Goal: Task Accomplishment & Management: Complete application form

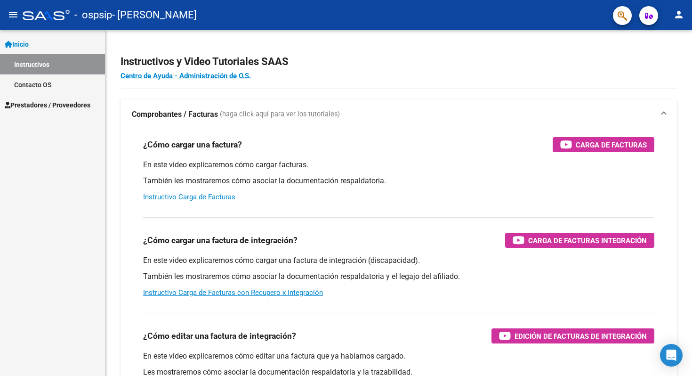
click at [40, 63] on link "Instructivos" at bounding box center [52, 64] width 105 height 20
click at [23, 47] on span "Inicio" at bounding box center [17, 44] width 24 height 10
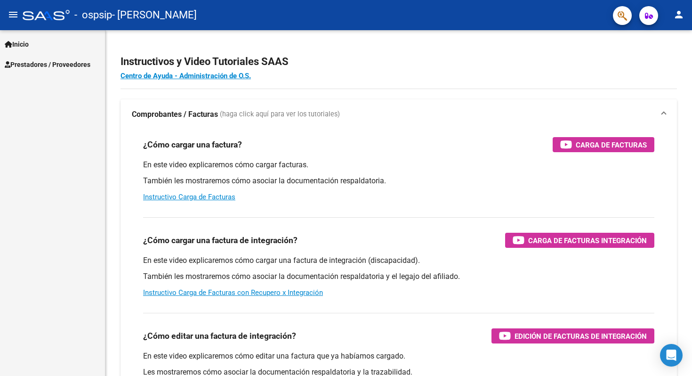
click at [22, 48] on span "Inicio" at bounding box center [17, 44] width 24 height 10
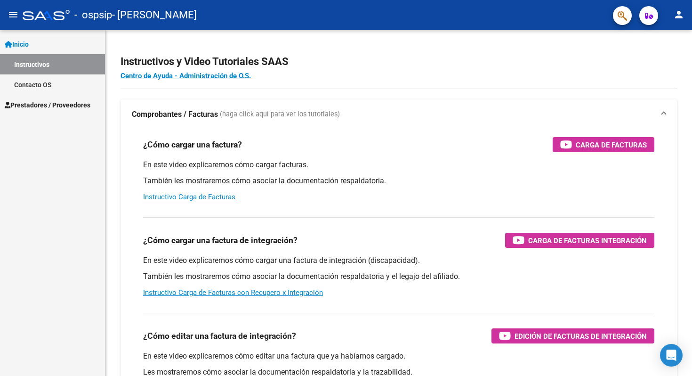
click at [63, 106] on span "Prestadores / Proveedores" at bounding box center [48, 105] width 86 height 10
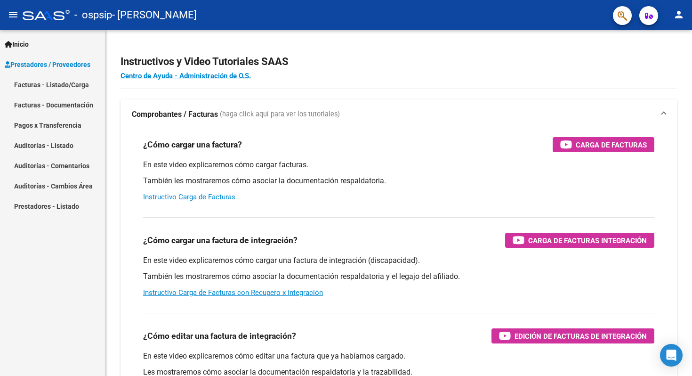
click at [59, 85] on link "Facturas - Listado/Carga" at bounding box center [52, 84] width 105 height 20
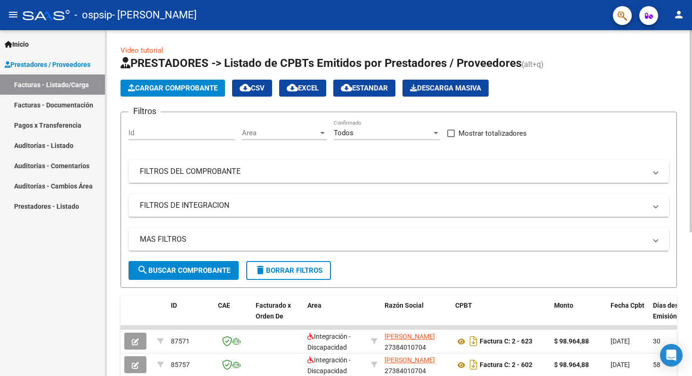
click at [162, 127] on div "Id" at bounding box center [182, 130] width 106 height 20
click at [165, 85] on span "Cargar Comprobante" at bounding box center [173, 88] width 90 height 8
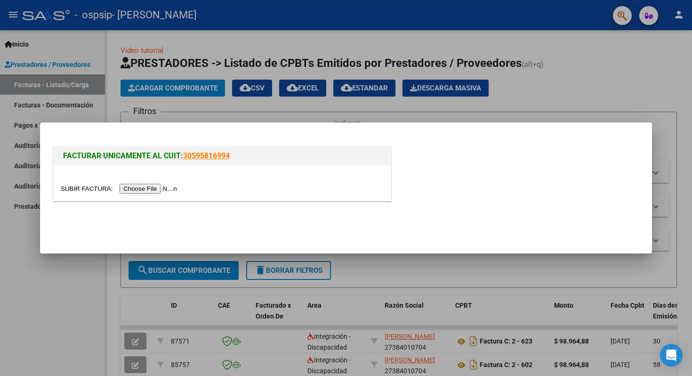
click at [157, 190] on input "file" at bounding box center [120, 189] width 119 height 10
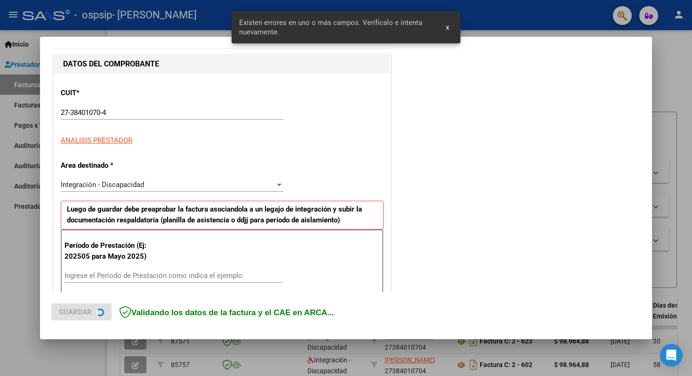
scroll to position [187, 0]
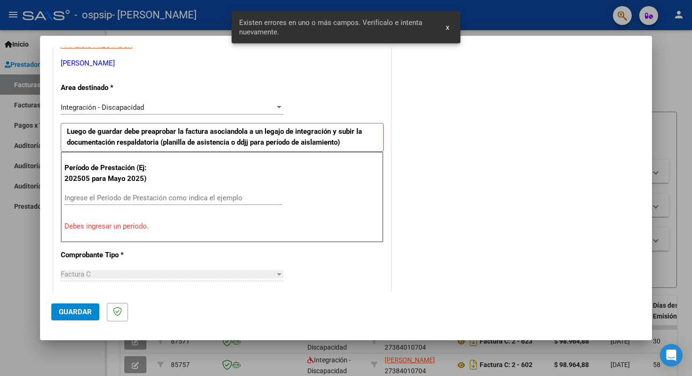
click at [147, 197] on input "Ingrese el Período de Prestación como indica el ejemplo" at bounding box center [174, 198] width 218 height 8
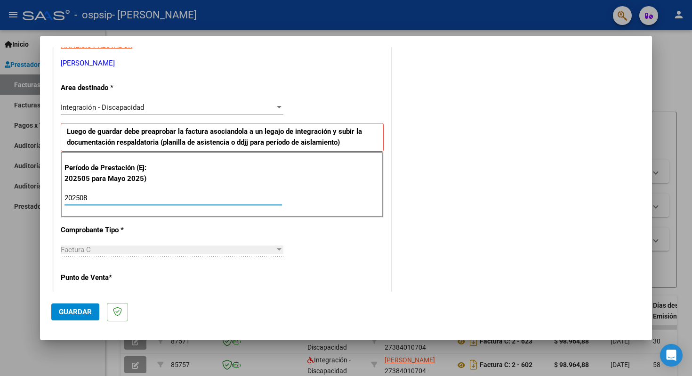
type input "202508"
click at [145, 226] on p "Comprobante Tipo *" at bounding box center [109, 230] width 97 height 11
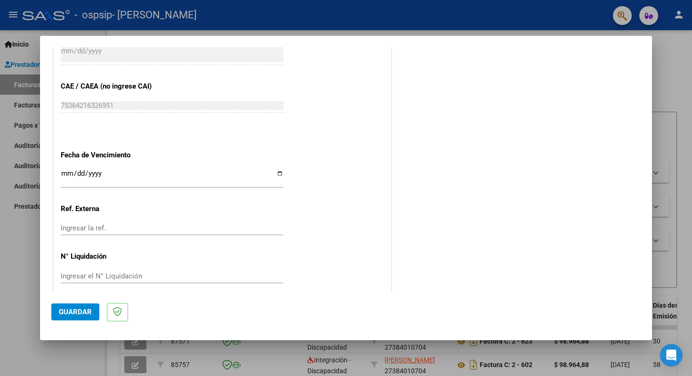
scroll to position [582, 0]
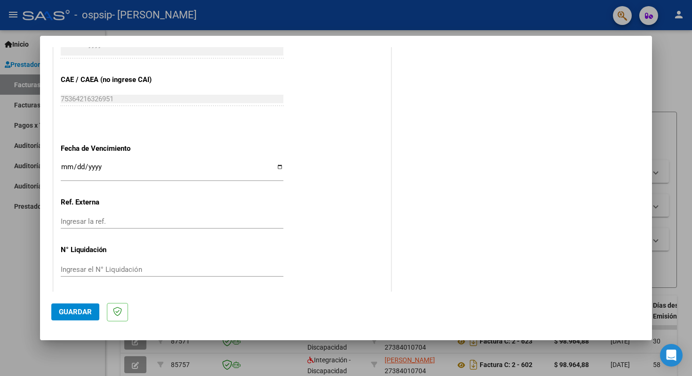
click at [283, 169] on input "Ingresar la fecha" at bounding box center [172, 170] width 223 height 15
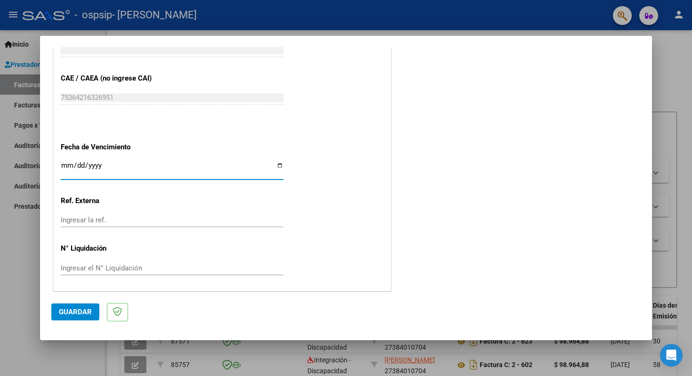
click at [81, 314] on span "Guardar" at bounding box center [75, 312] width 33 height 8
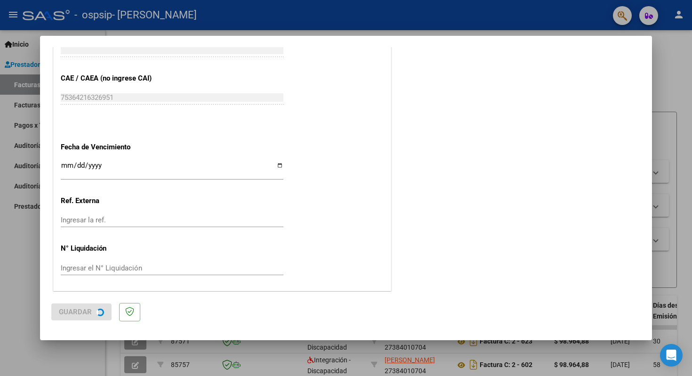
scroll to position [0, 0]
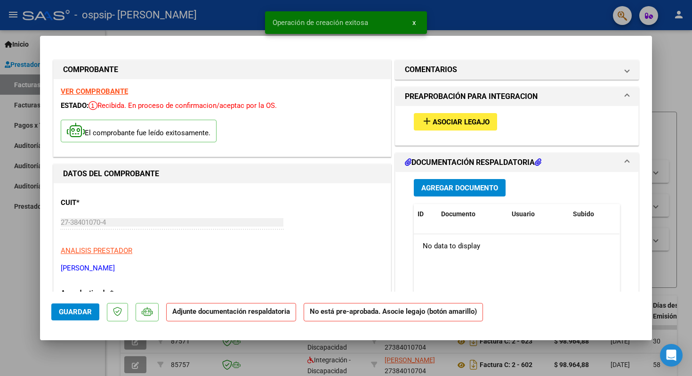
click at [448, 118] on span "Asociar Legajo" at bounding box center [461, 122] width 57 height 8
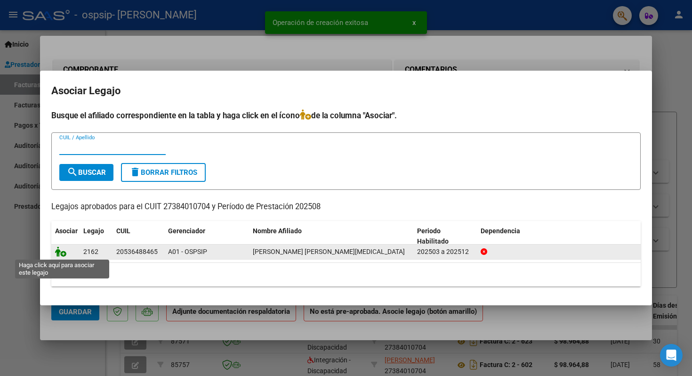
click at [63, 254] on icon at bounding box center [60, 251] width 11 height 10
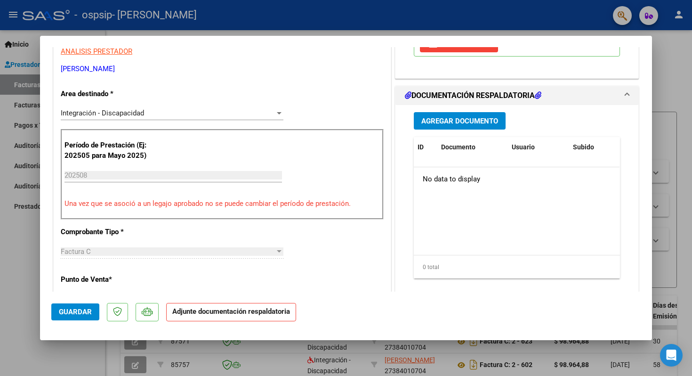
scroll to position [224, 0]
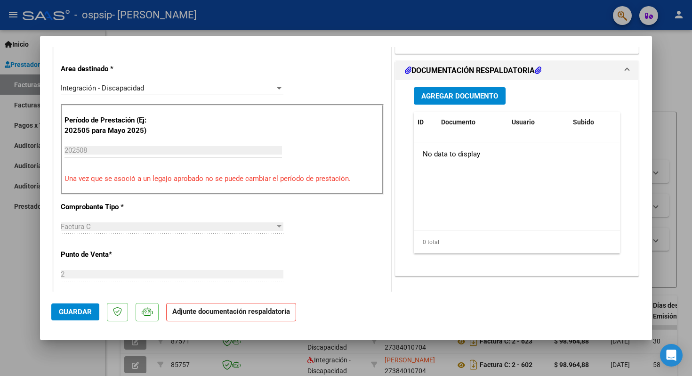
click at [464, 90] on button "Agregar Documento" at bounding box center [460, 95] width 92 height 17
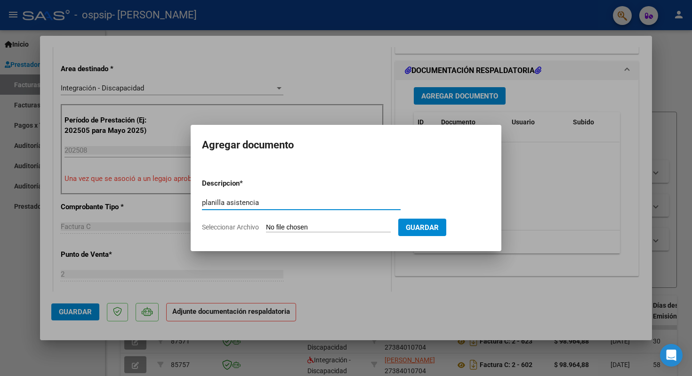
type input "planilla asistencia"
click at [340, 226] on input "Seleccionar Archivo" at bounding box center [328, 227] width 125 height 9
type input "C:\fakepath\planilla [PERSON_NAME] 25.jpeg"
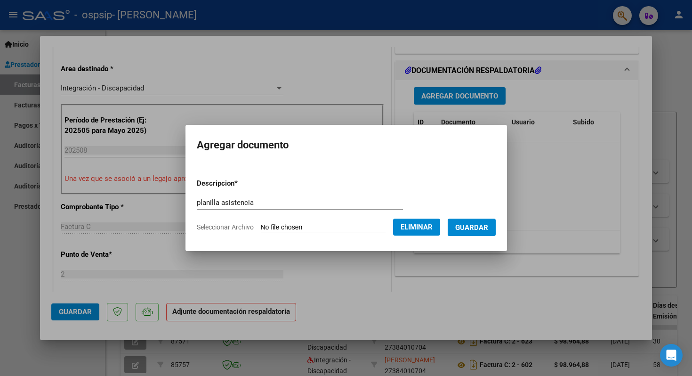
click at [492, 236] on button "Guardar" at bounding box center [472, 227] width 48 height 17
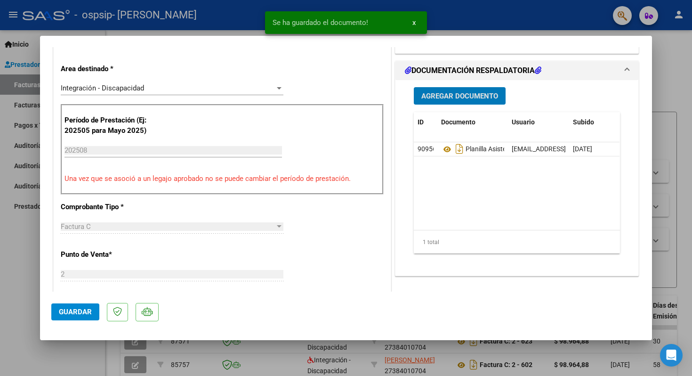
click at [65, 314] on span "Guardar" at bounding box center [75, 312] width 33 height 8
click at [80, 310] on span "Guardar" at bounding box center [75, 312] width 33 height 8
click at [416, 22] on button "x" at bounding box center [414, 22] width 18 height 17
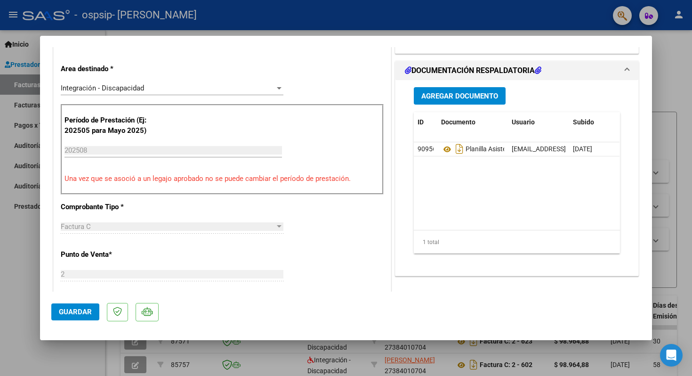
click at [17, 255] on div at bounding box center [346, 188] width 692 height 376
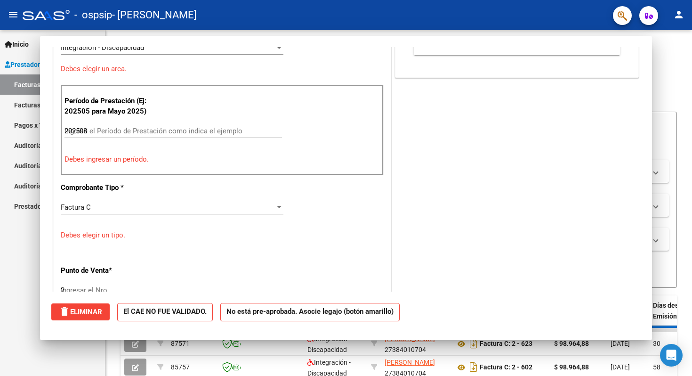
type input "$ 0,00"
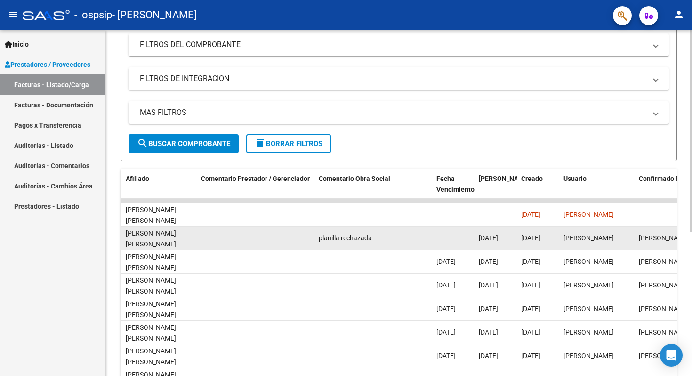
scroll to position [0, 1308]
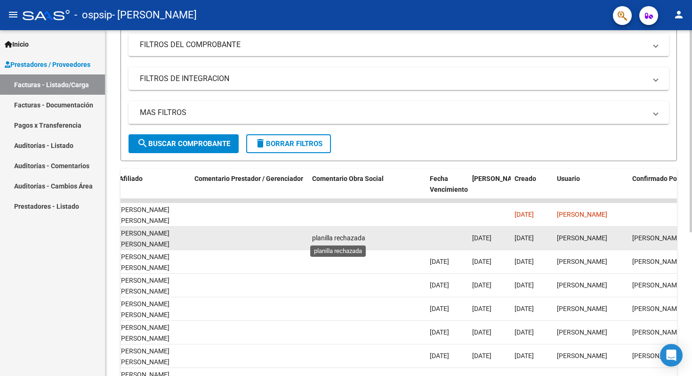
click at [345, 236] on span "planilla rechazada" at bounding box center [338, 238] width 53 height 8
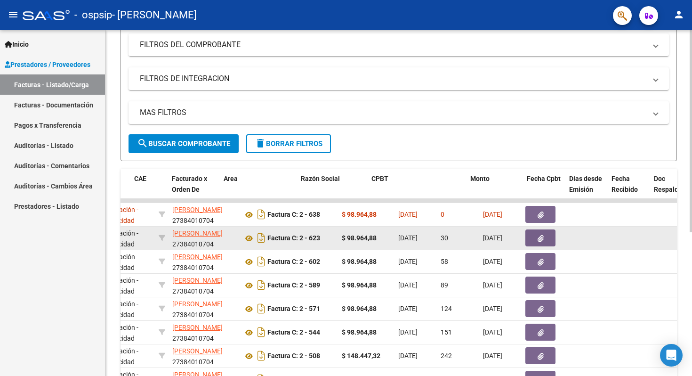
scroll to position [0, 0]
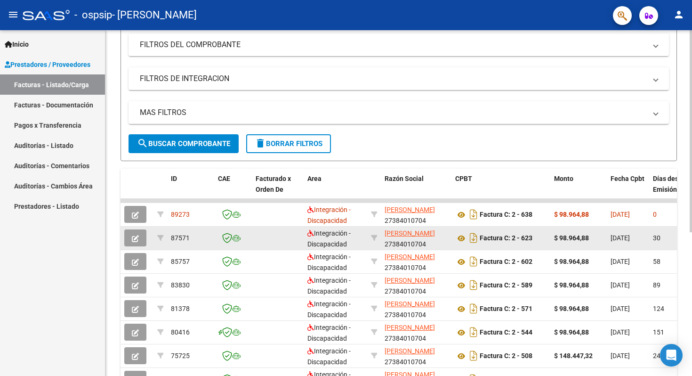
click at [137, 239] on icon "button" at bounding box center [135, 238] width 7 height 7
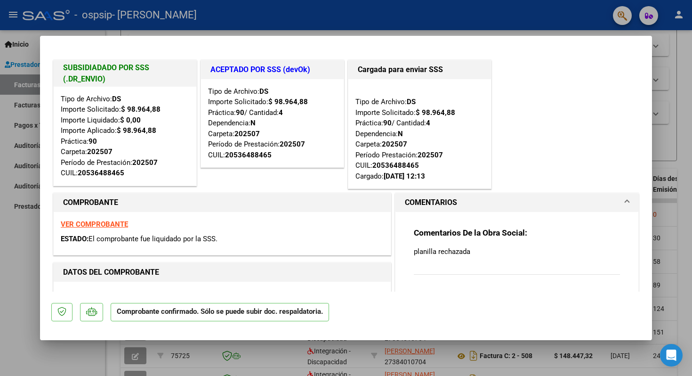
click at [21, 278] on div at bounding box center [346, 188] width 692 height 376
type input "$ 0,00"
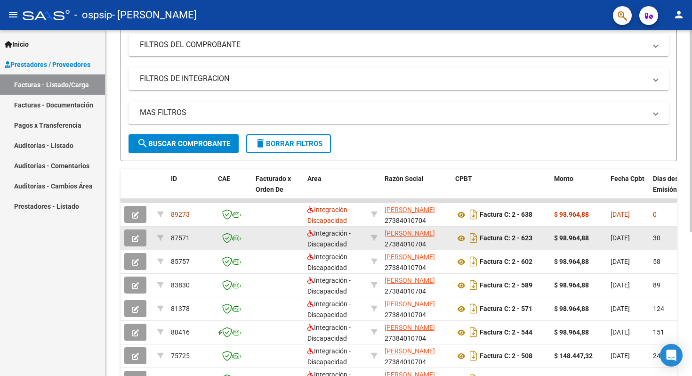
click at [138, 238] on icon "button" at bounding box center [135, 238] width 7 height 7
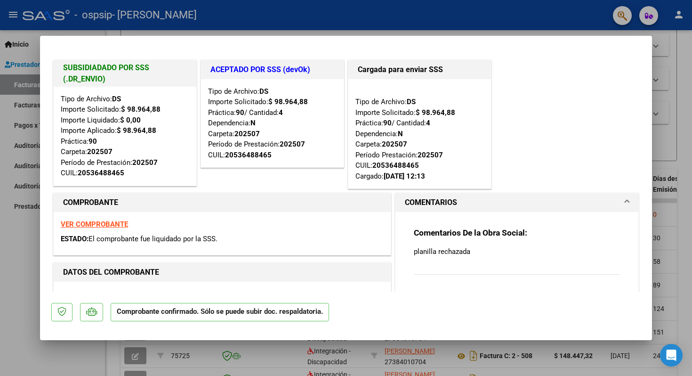
click at [451, 254] on p "planilla rechazada" at bounding box center [517, 251] width 206 height 10
click at [627, 202] on span at bounding box center [628, 202] width 4 height 11
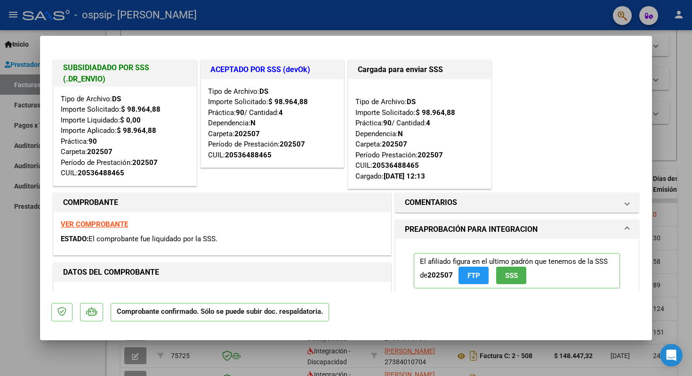
click at [13, 312] on div at bounding box center [346, 188] width 692 height 376
type input "$ 0,00"
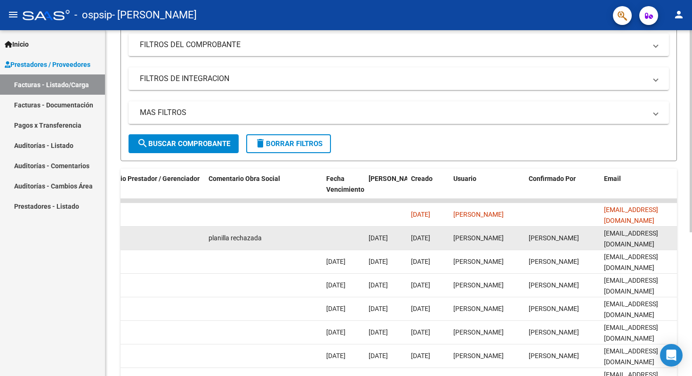
scroll to position [0, 1429]
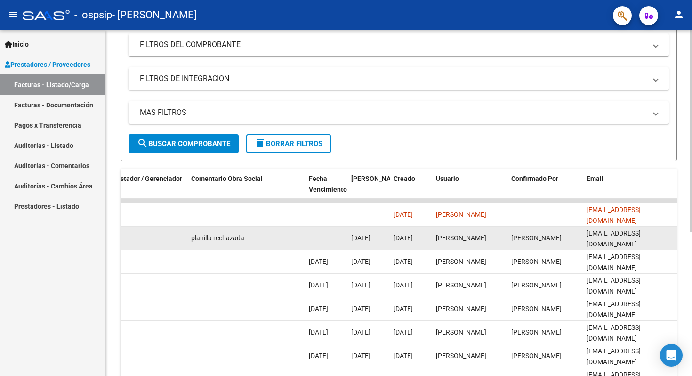
click at [226, 233] on div "planilla rechazada" at bounding box center [246, 238] width 110 height 11
